Goal: Task Accomplishment & Management: Manage account settings

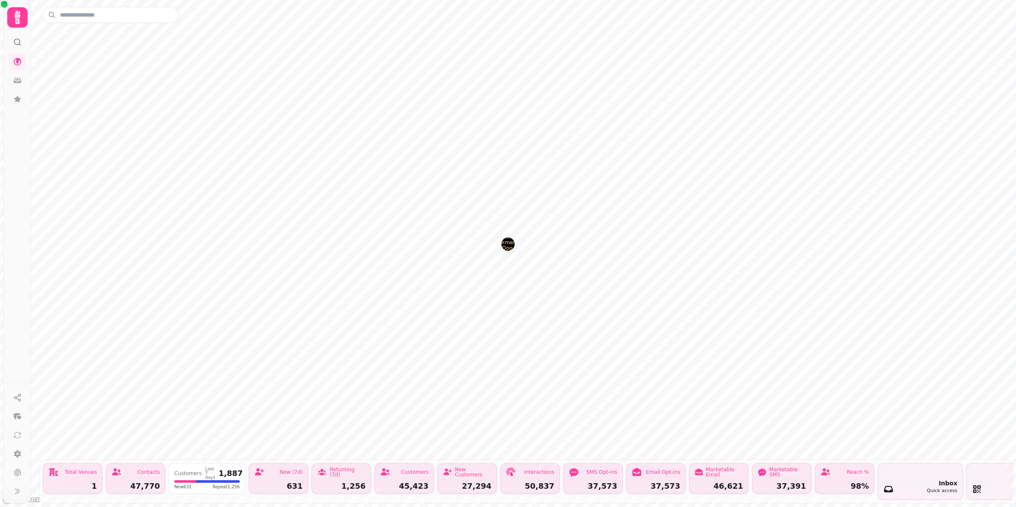
click at [508, 247] on img "The Farmers Dog" at bounding box center [507, 243] width 13 height 13
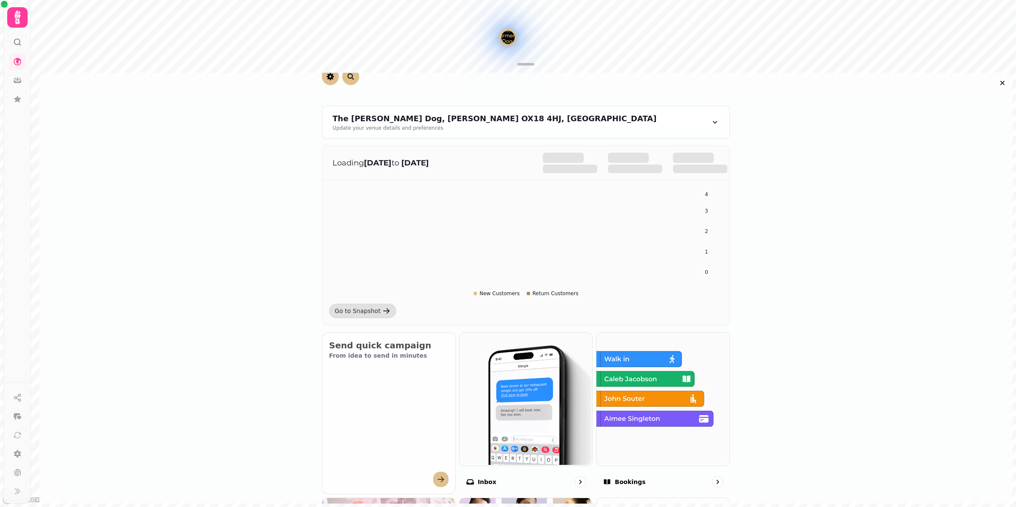
scroll to position [159, 0]
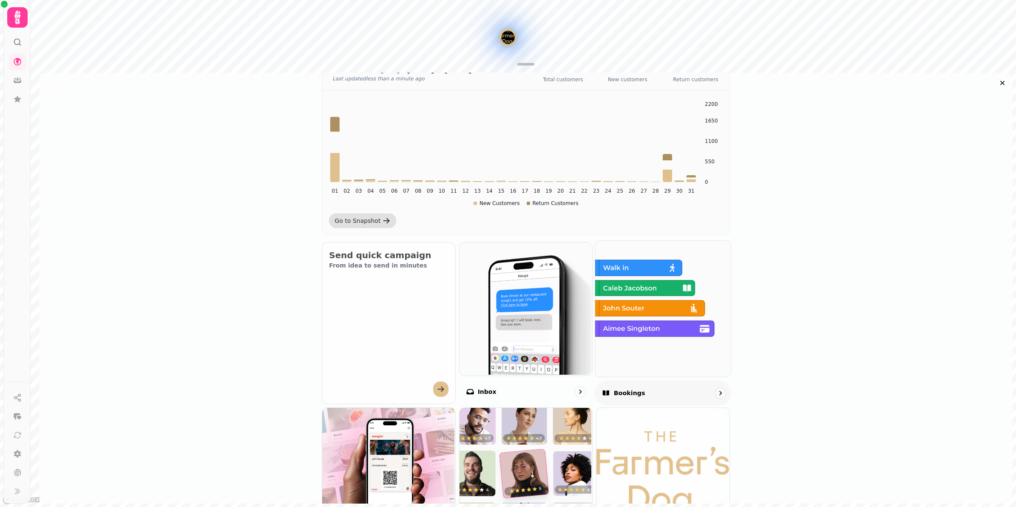
click at [662, 332] on img at bounding box center [662, 308] width 136 height 136
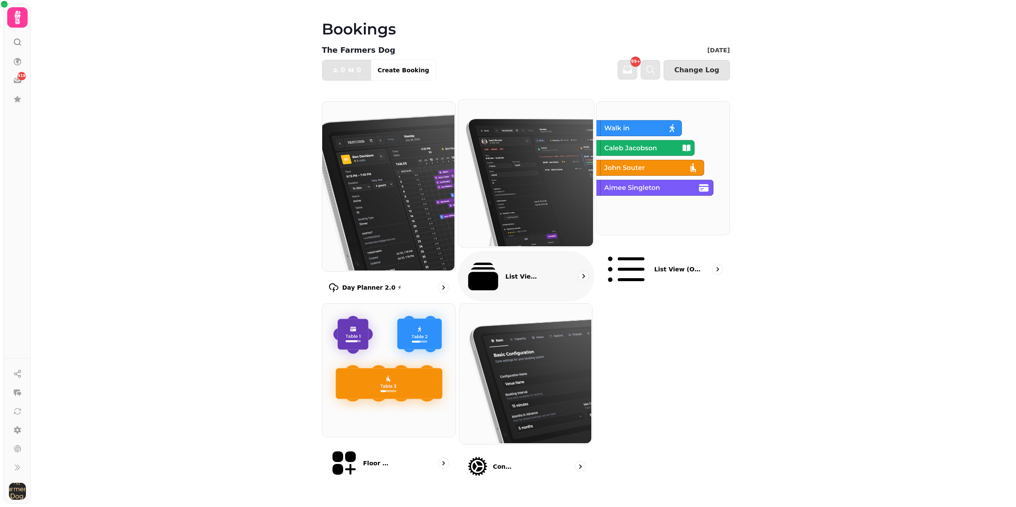
click at [548, 224] on img at bounding box center [525, 172] width 136 height 147
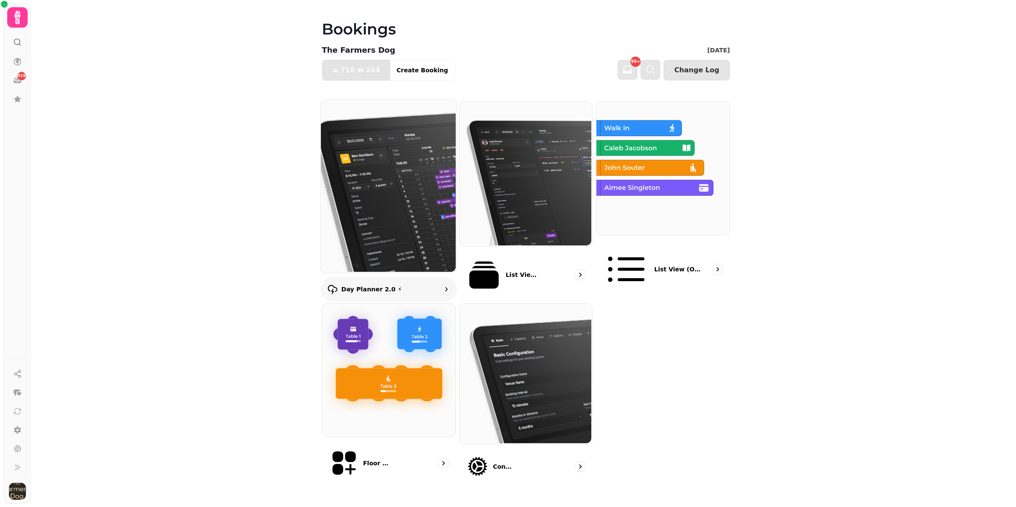
click at [394, 209] on img at bounding box center [388, 185] width 136 height 173
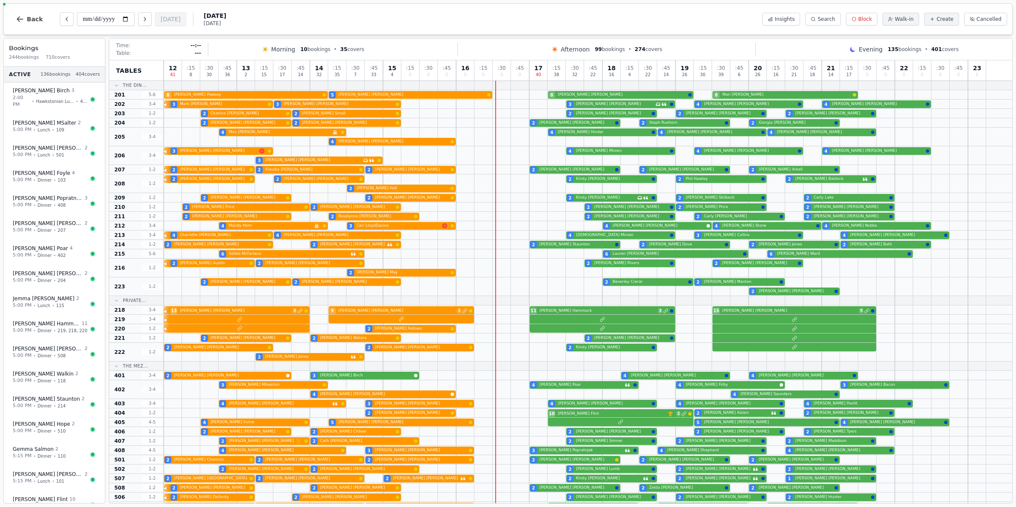
click at [587, 50] on span "Afternoon" at bounding box center [575, 49] width 29 height 9
click at [34, 14] on button "Back" at bounding box center [29, 19] width 41 height 20
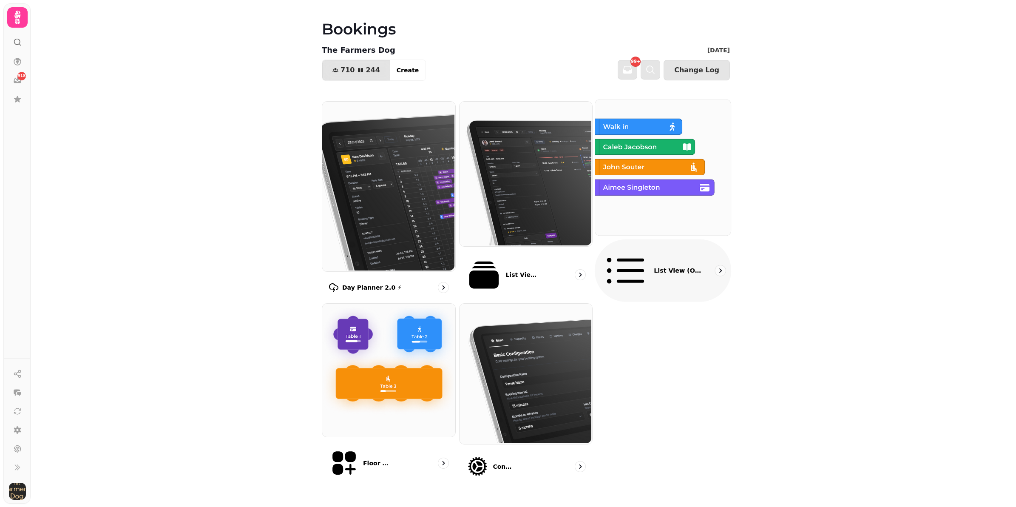
click at [713, 196] on img at bounding box center [662, 167] width 136 height 136
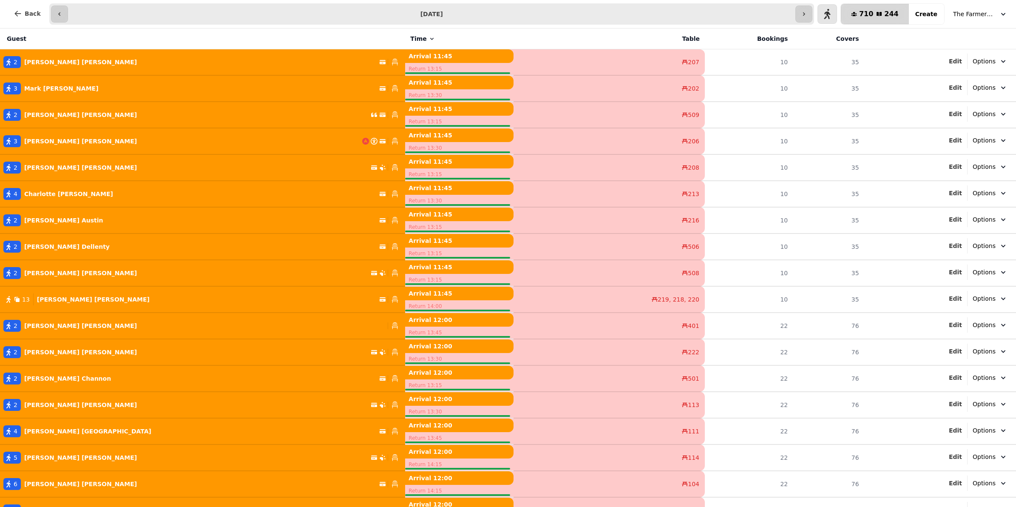
click at [884, 16] on div "710 244" at bounding box center [874, 14] width 47 height 7
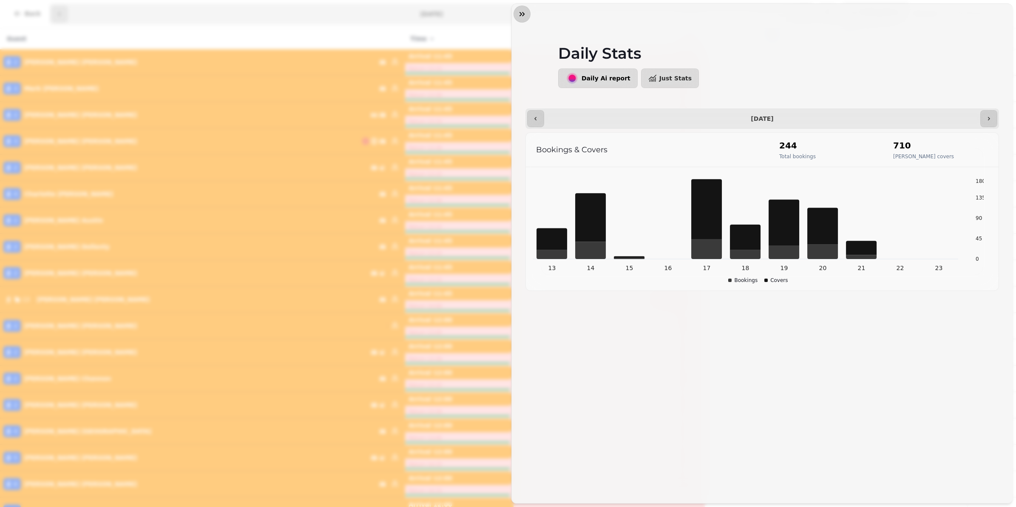
click at [525, 10] on icon "button" at bounding box center [522, 14] width 9 height 9
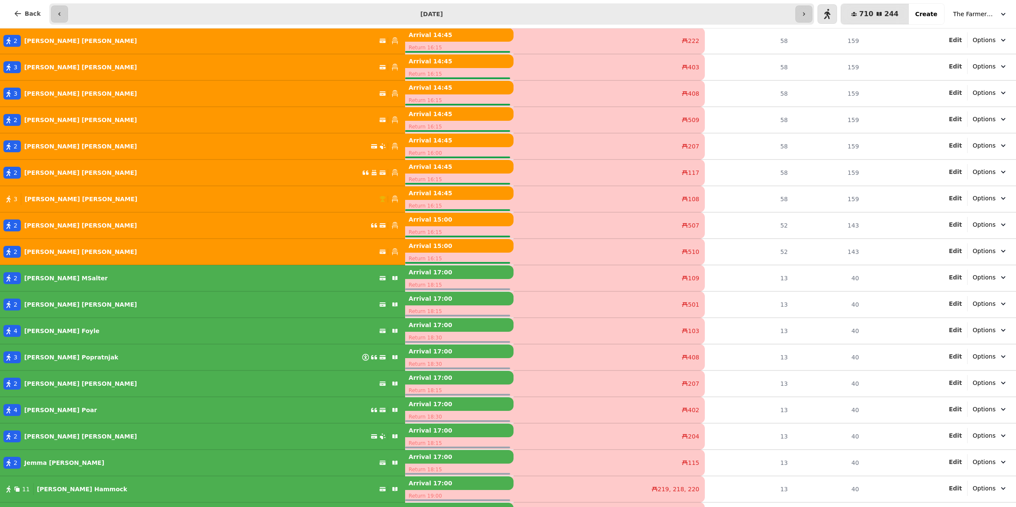
scroll to position [2975, 0]
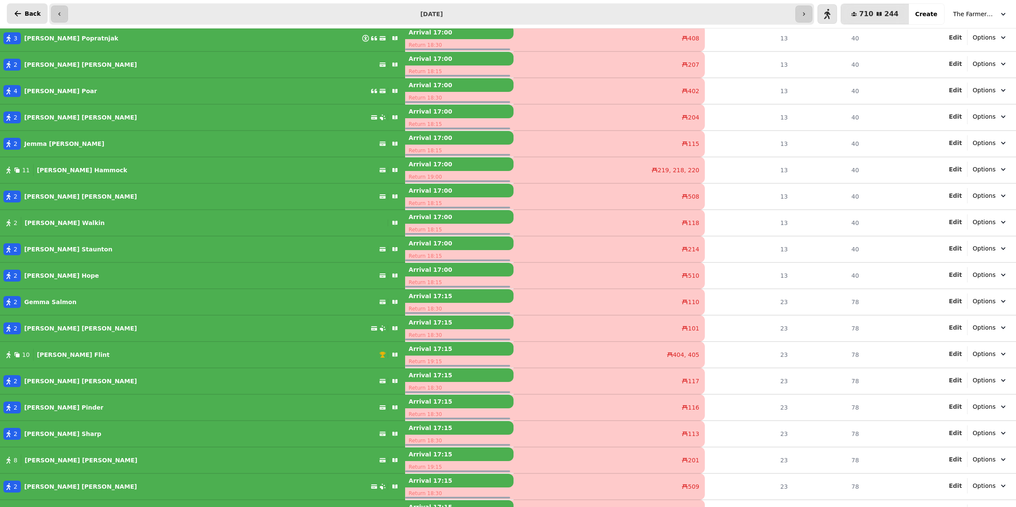
click at [26, 6] on button "Back" at bounding box center [27, 13] width 41 height 20
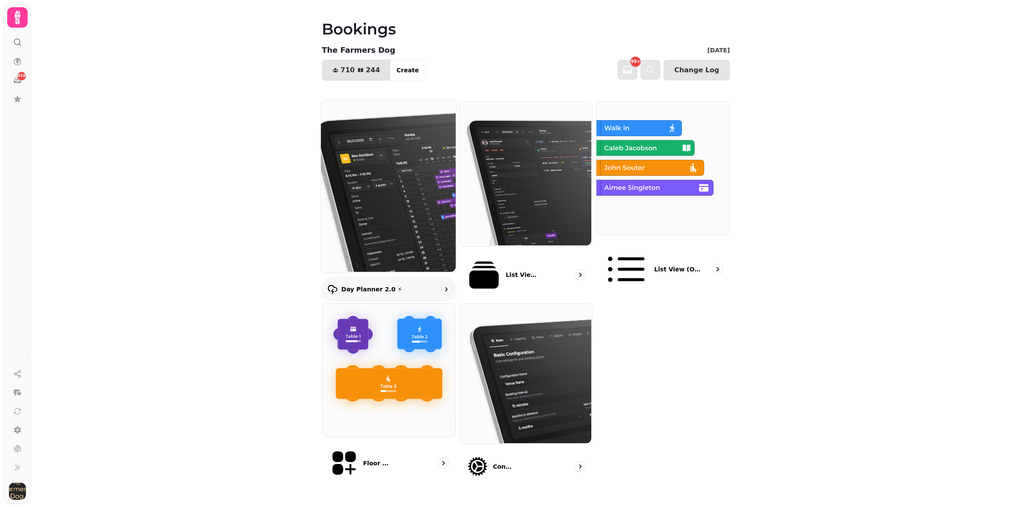
click at [445, 222] on img at bounding box center [388, 185] width 136 height 173
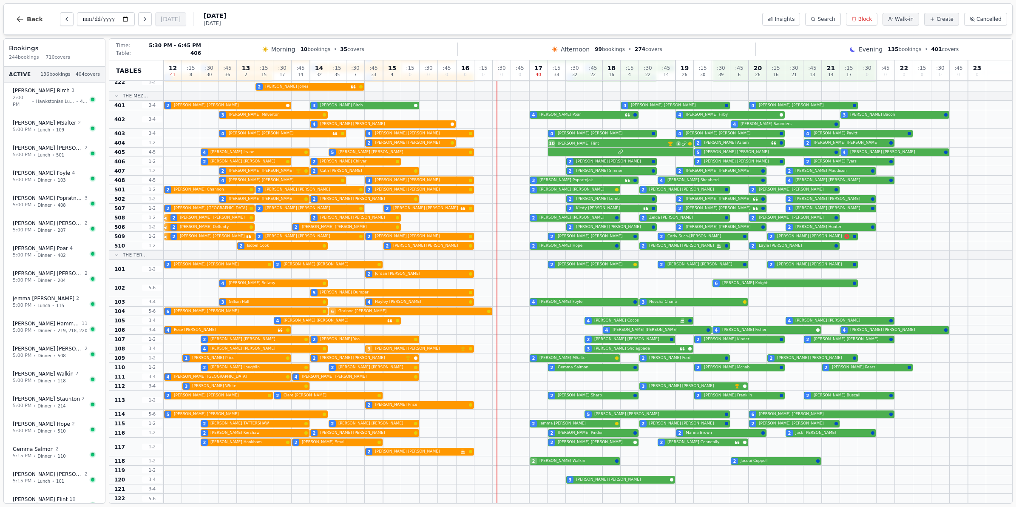
scroll to position [111, 0]
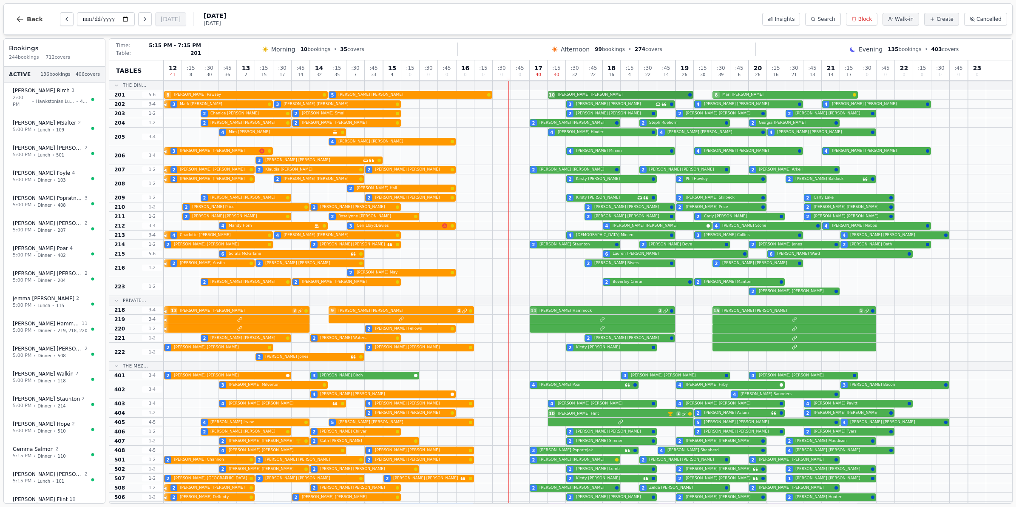
click at [572, 96] on div "8 [PERSON_NAME] 5 [PERSON_NAME] 10 [PERSON_NAME] 8 [PERSON_NAME]" at bounding box center [588, 94] width 848 height 9
select select "****"
select select "**"
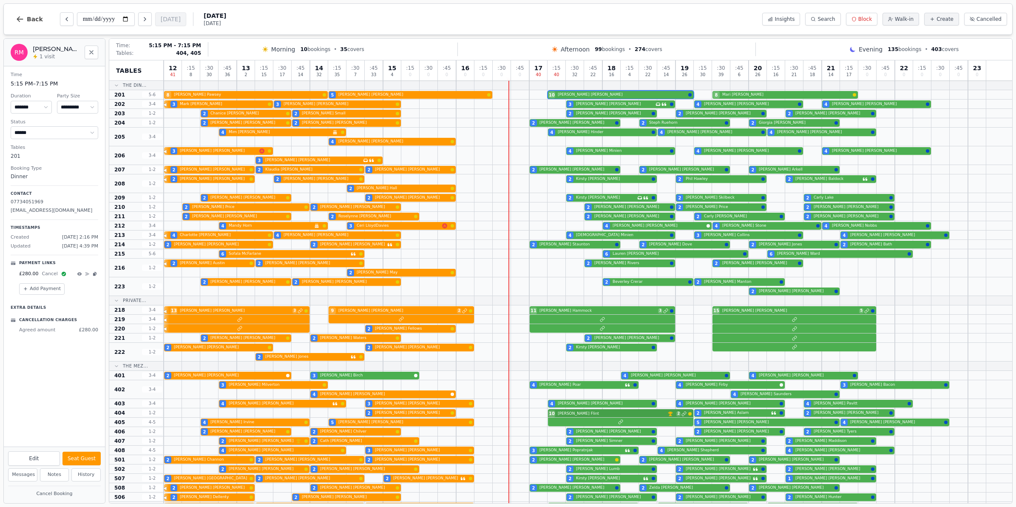
click at [592, 411] on div "2 [PERSON_NAME] 10 [PERSON_NAME] VIP customer (214 visits) 2 2 [PERSON_NAME] 2 …" at bounding box center [588, 412] width 848 height 9
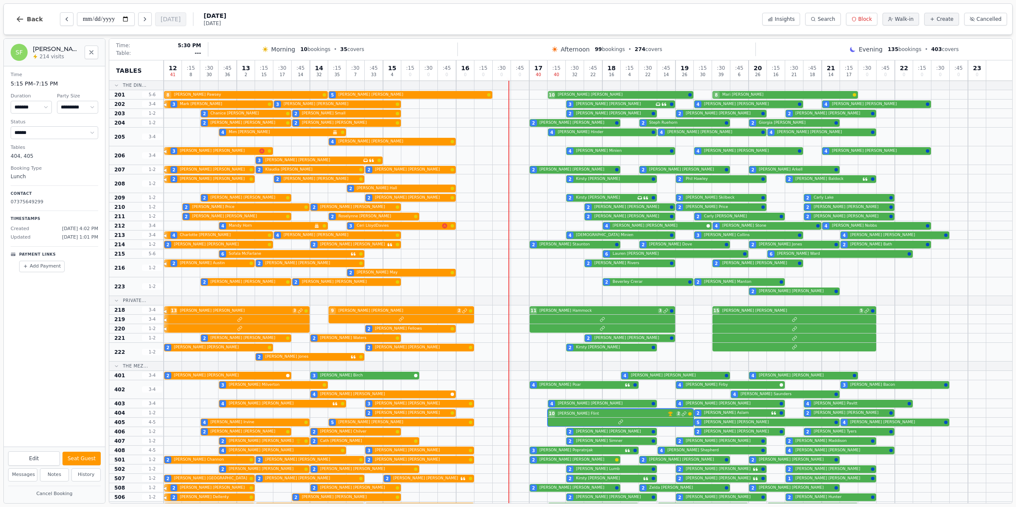
click at [578, 90] on div at bounding box center [575, 94] width 18 height 9
select select "****"
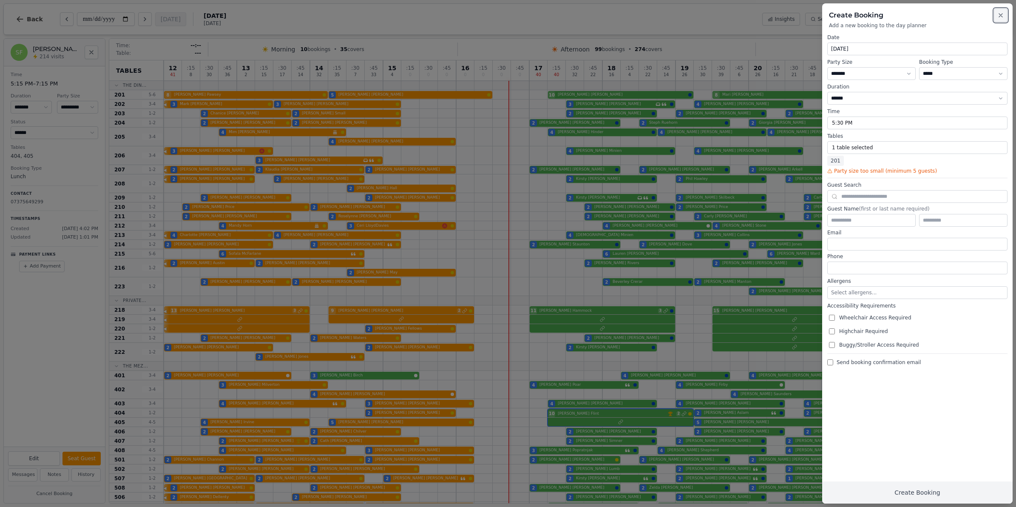
click at [998, 13] on icon "button" at bounding box center [1000, 15] width 7 height 7
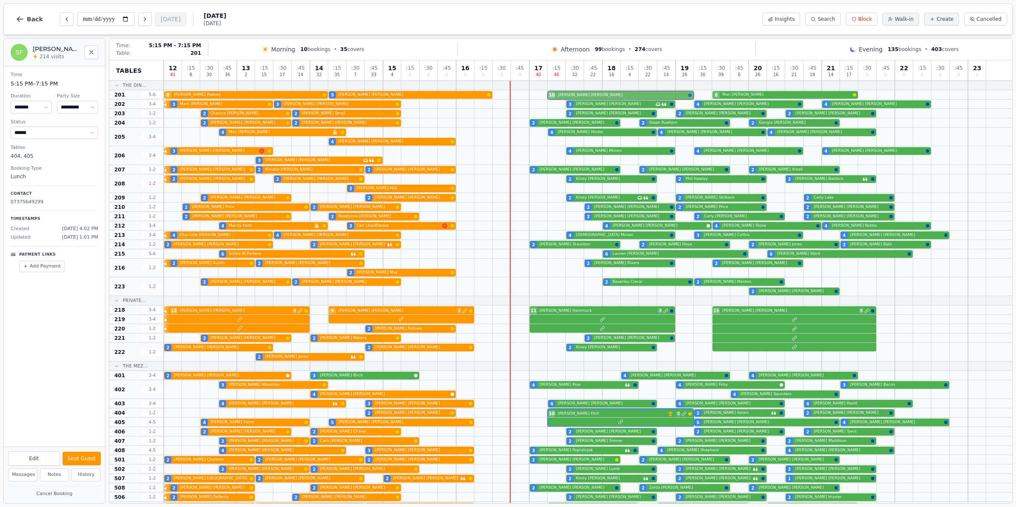
click at [561, 94] on div "8 [PERSON_NAME] 5 [PERSON_NAME] 10 [PERSON_NAME] 8 [PERSON_NAME]" at bounding box center [588, 94] width 848 height 9
